Goal: Find specific fact: Find specific fact

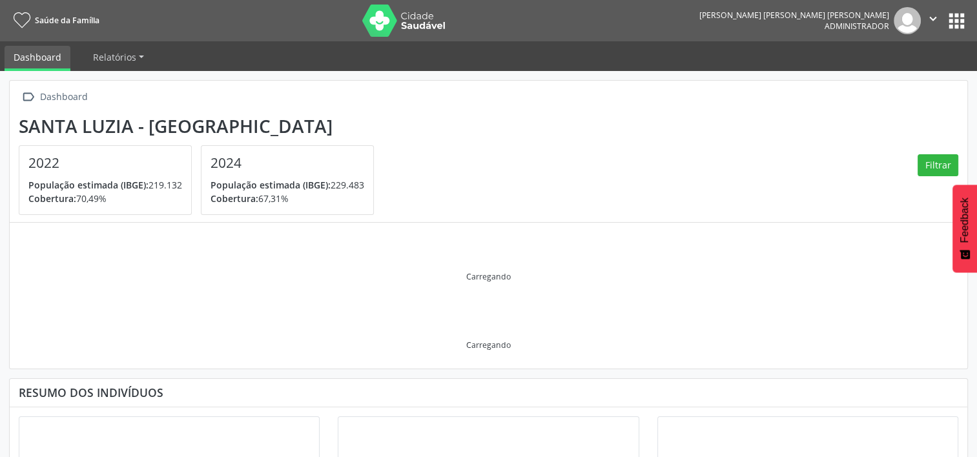
click at [951, 21] on button "apps" at bounding box center [956, 21] width 23 height 23
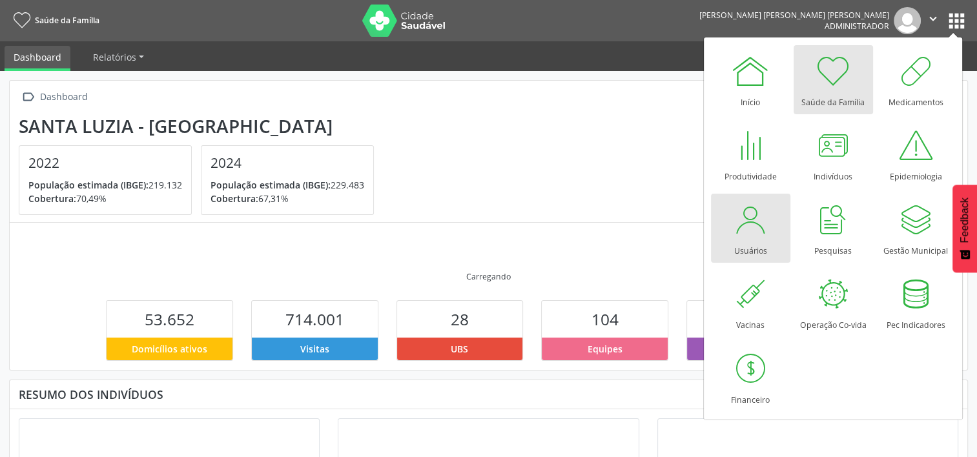
click at [766, 223] on div at bounding box center [750, 219] width 39 height 39
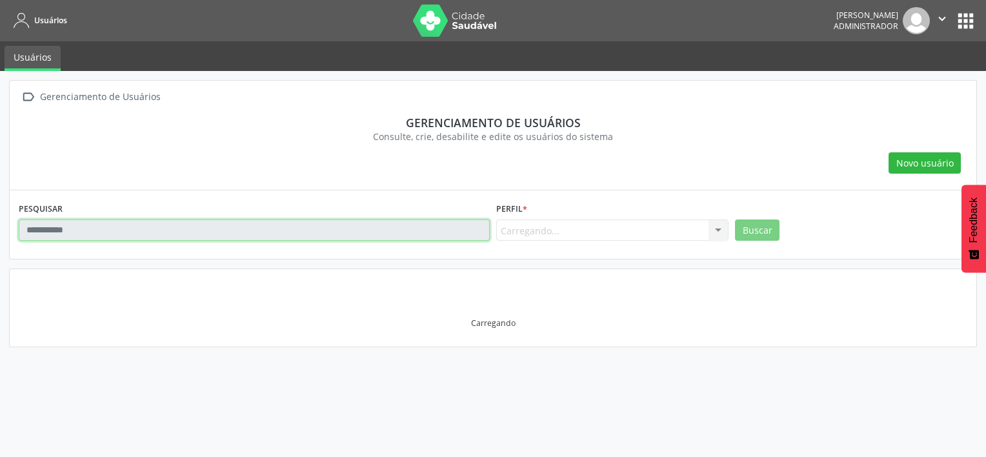
click at [194, 228] on input "text" at bounding box center [254, 230] width 471 height 22
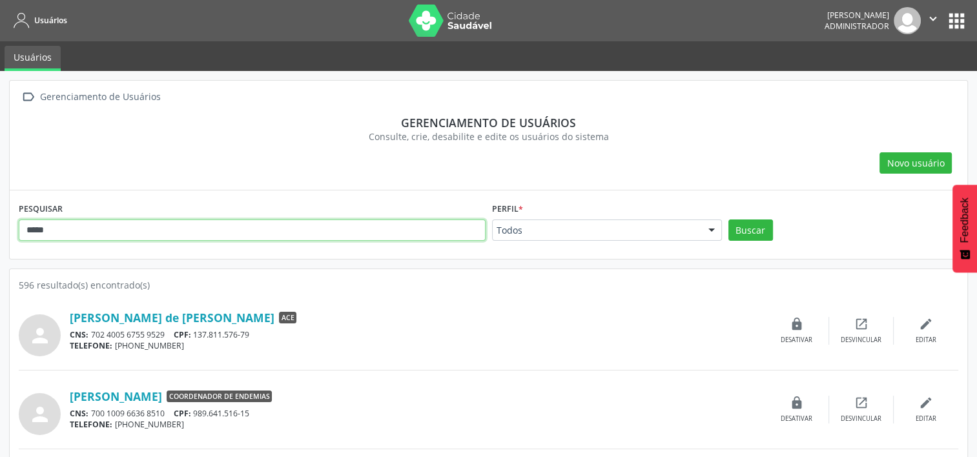
click at [728, 219] on button "Buscar" at bounding box center [750, 230] width 45 height 22
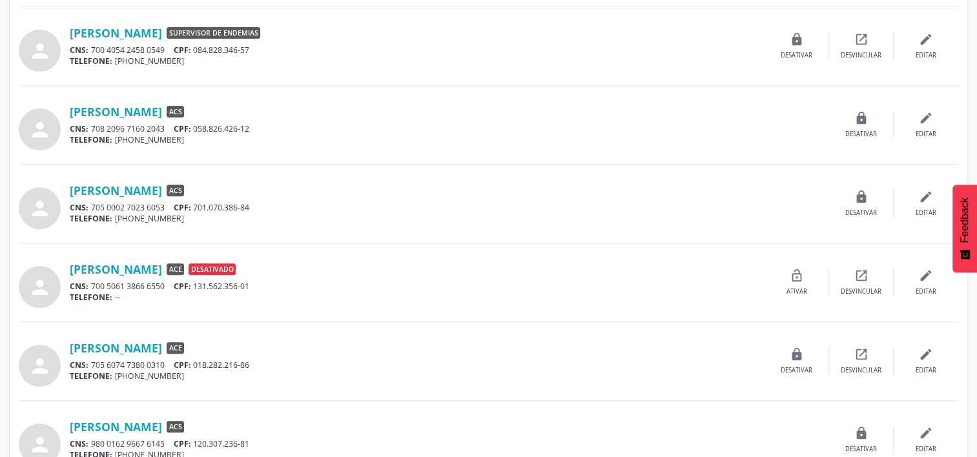
scroll to position [403, 0]
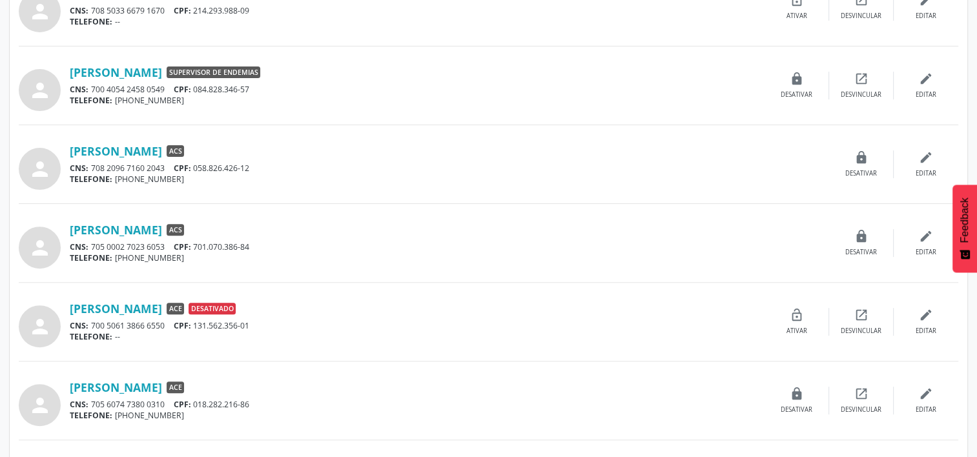
drag, startPoint x: 63, startPoint y: 72, endPoint x: 172, endPoint y: 72, distance: 109.1
click at [172, 72] on div "person Lucas Jose Moura Supervisor de Endemias CNS: 700 4054 2458 0549 CPF: 084…" at bounding box center [488, 85] width 939 height 51
copy div "Lucas Jose Moura"
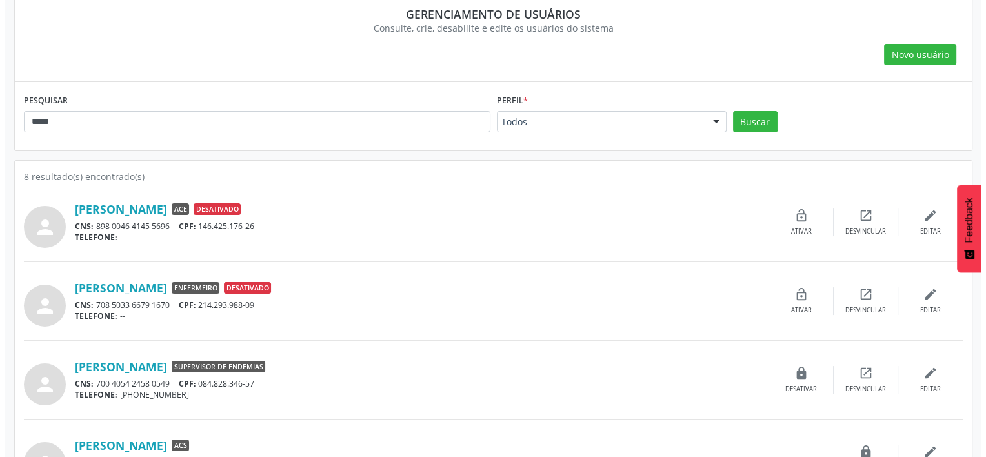
scroll to position [0, 0]
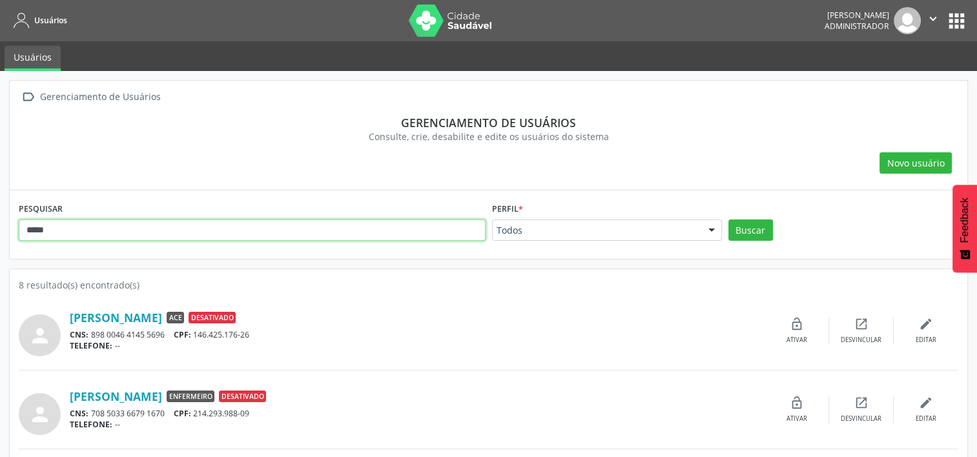
drag, startPoint x: 106, startPoint y: 225, endPoint x: 0, endPoint y: 188, distance: 111.9
click at [0, 188] on html "Usuários João Octávio Fernandes Augusto Administrador  Configurações Sair apps…" at bounding box center [488, 228] width 977 height 457
paste input "*********"
type input "**********"
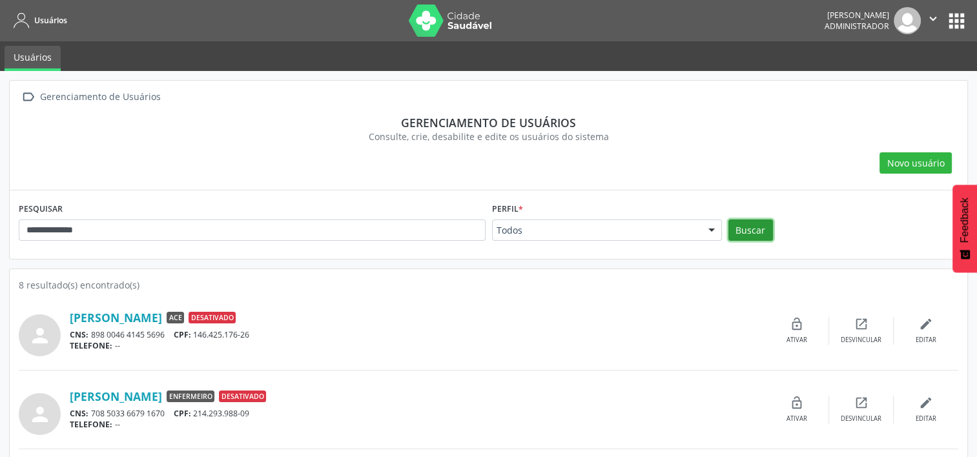
click at [737, 231] on button "Buscar" at bounding box center [750, 230] width 45 height 22
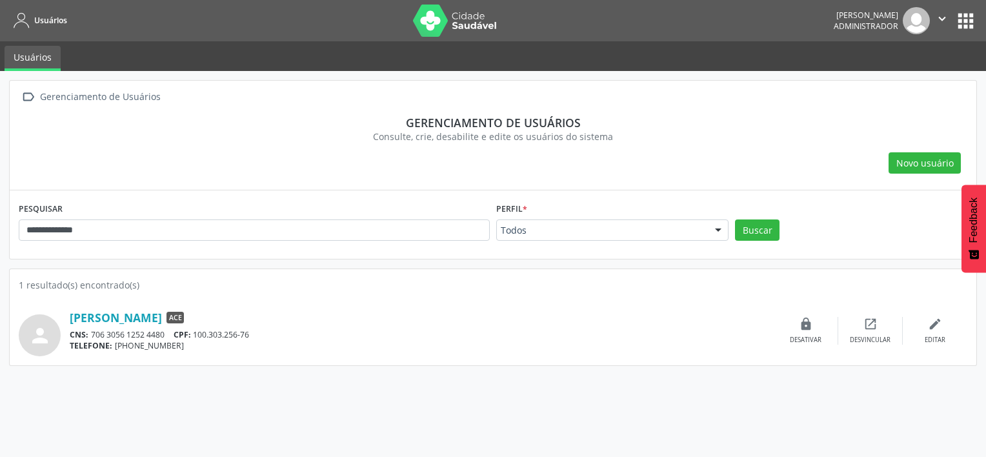
drag, startPoint x: 63, startPoint y: 318, endPoint x: 186, endPoint y: 308, distance: 123.7
click at [186, 308] on div "person Gessica Souza Cirilo ACE CNS: 706 3056 1252 4480 CPF: 100.303.256-76 TEL…" at bounding box center [493, 330] width 949 height 51
copy div "Gessica Souza Cirilo"
drag, startPoint x: 250, startPoint y: 333, endPoint x: 198, endPoint y: 337, distance: 52.4
click at [198, 337] on div "CNS: 706 3056 1252 4480 CPF: 100.303.256-76" at bounding box center [422, 334] width 704 height 11
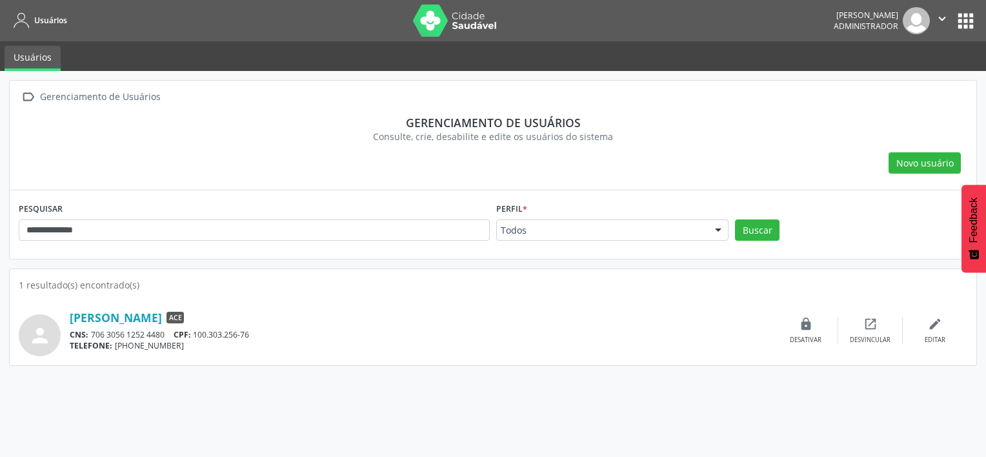
copy div "100.303.256-76"
